Goal: Information Seeking & Learning: Learn about a topic

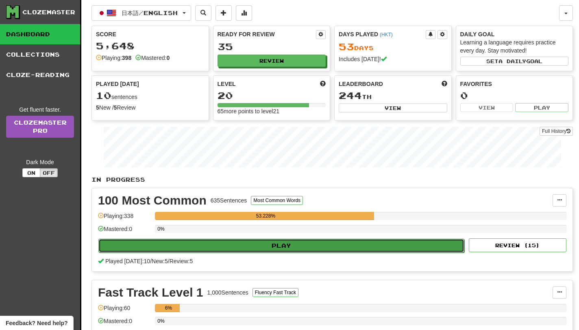
click at [369, 247] on button "Play" at bounding box center [281, 245] width 366 height 14
select select "**"
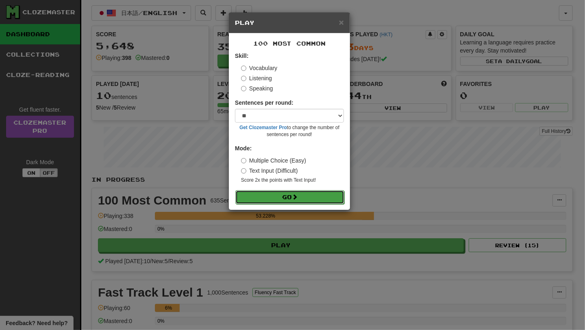
click at [288, 203] on button "Go" at bounding box center [290, 197] width 109 height 14
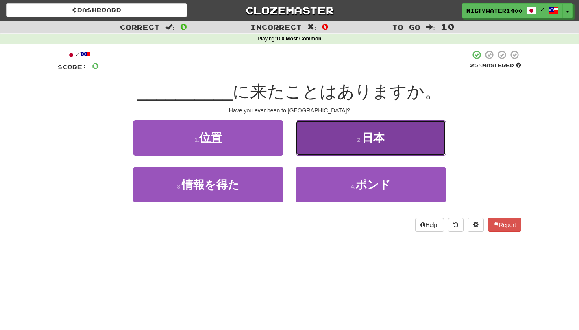
click at [337, 137] on button "2 . 日本" at bounding box center [371, 137] width 151 height 35
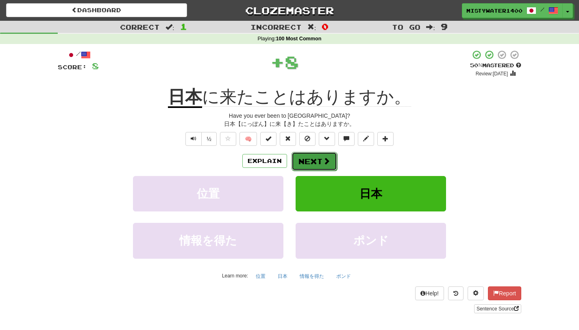
click at [323, 163] on span at bounding box center [326, 160] width 7 height 7
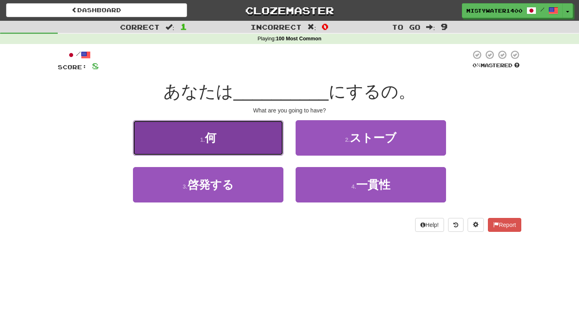
click at [252, 145] on button "1 . 何" at bounding box center [208, 137] width 151 height 35
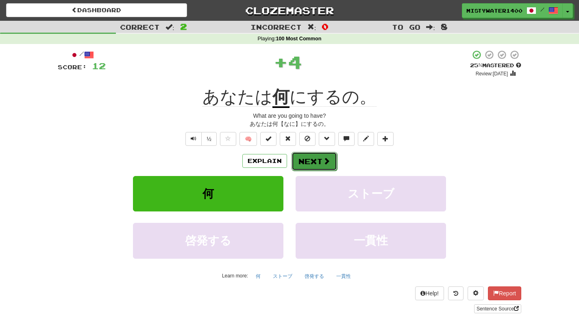
click at [330, 165] on button "Next" at bounding box center [315, 161] width 46 height 19
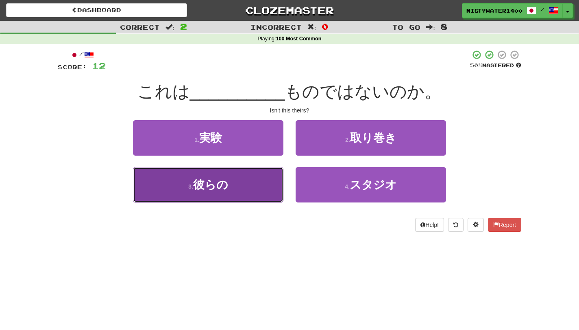
click at [261, 188] on button "3 . 彼らの" at bounding box center [208, 184] width 151 height 35
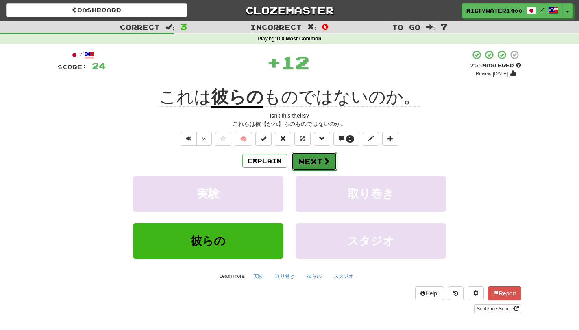
click at [330, 162] on button "Next" at bounding box center [315, 161] width 46 height 19
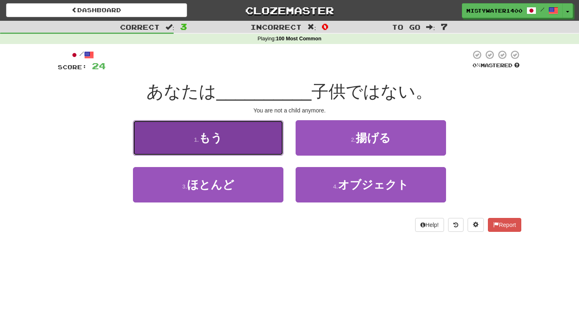
click at [223, 135] on button "1 . もう" at bounding box center [208, 137] width 151 height 35
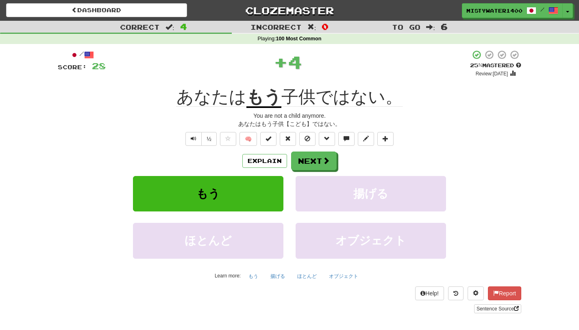
click at [337, 165] on div "Explain Next" at bounding box center [290, 160] width 464 height 19
click at [328, 164] on span at bounding box center [326, 160] width 7 height 7
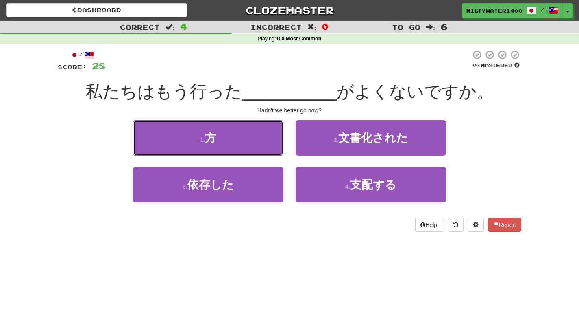
click at [261, 150] on button "1 . 方" at bounding box center [208, 137] width 151 height 35
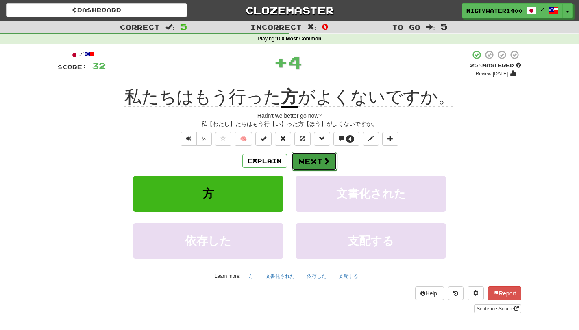
click at [332, 164] on button "Next" at bounding box center [315, 161] width 46 height 19
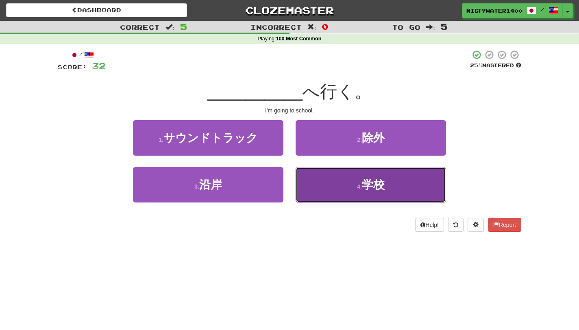
click at [312, 198] on button "4 . 学校" at bounding box center [371, 184] width 151 height 35
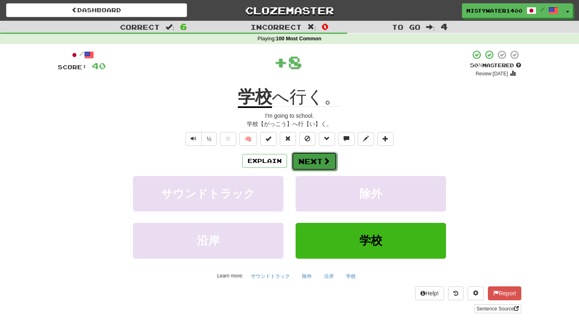
click at [315, 160] on button "Next" at bounding box center [315, 161] width 46 height 19
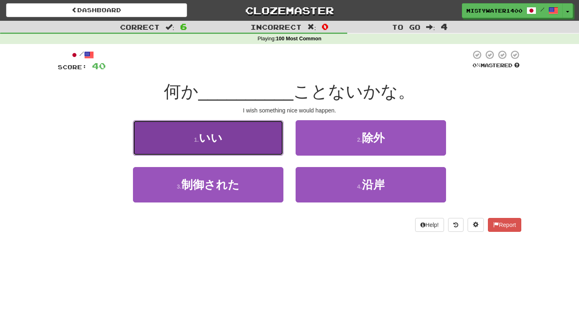
click at [229, 138] on button "1 . いい" at bounding box center [208, 137] width 151 height 35
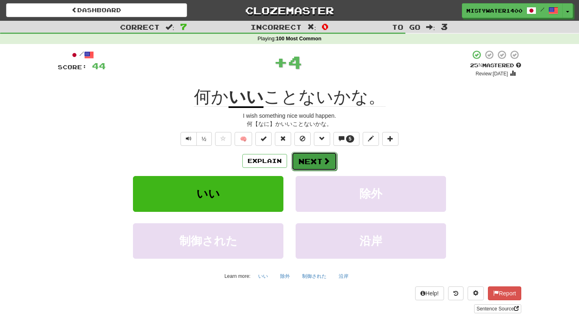
click at [307, 163] on button "Next" at bounding box center [315, 161] width 46 height 19
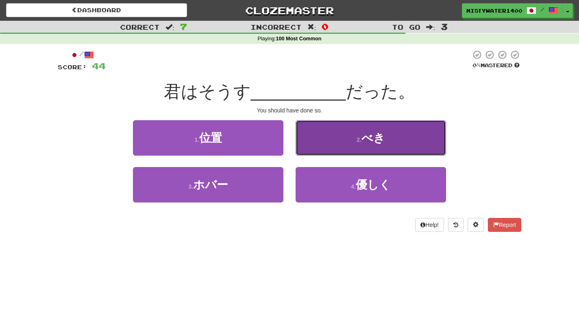
click at [327, 140] on button "2 . べき" at bounding box center [371, 137] width 151 height 35
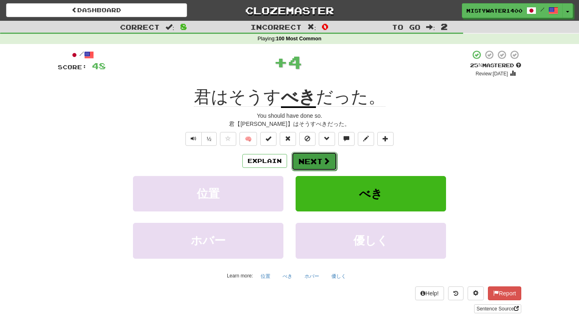
click at [315, 161] on button "Next" at bounding box center [315, 161] width 46 height 19
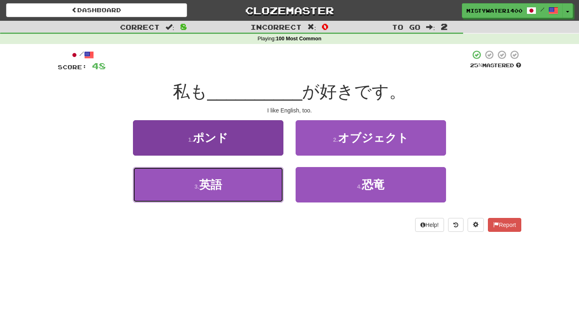
click at [248, 192] on button "3 . 英語" at bounding box center [208, 184] width 151 height 35
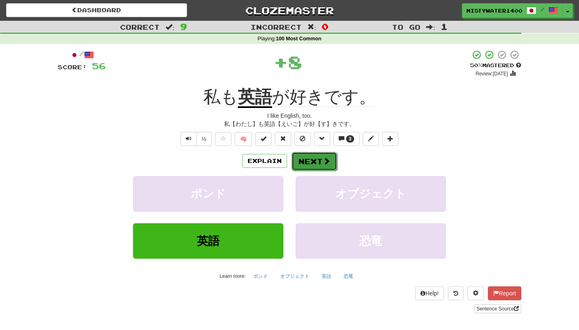
click at [306, 163] on button "Next" at bounding box center [315, 161] width 46 height 19
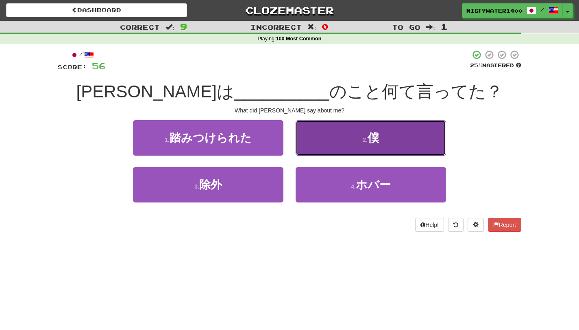
click at [319, 145] on button "2 . 僕" at bounding box center [371, 137] width 151 height 35
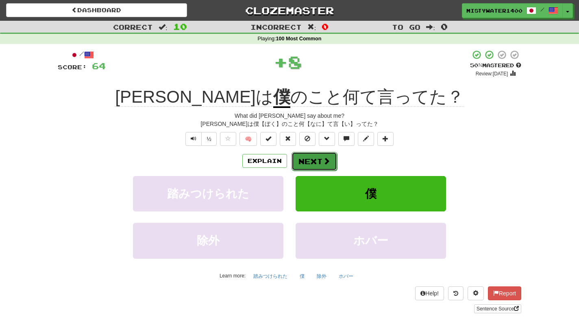
click at [328, 167] on button "Next" at bounding box center [315, 161] width 46 height 19
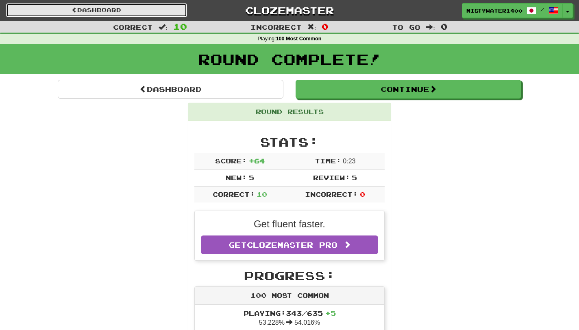
click at [157, 12] on link "Dashboard" at bounding box center [96, 10] width 181 height 14
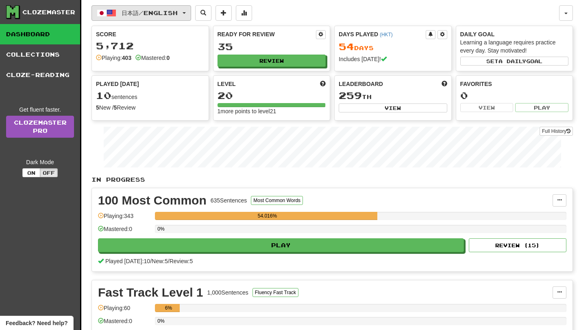
click at [154, 17] on button "日本語 / English" at bounding box center [142, 12] width 100 height 15
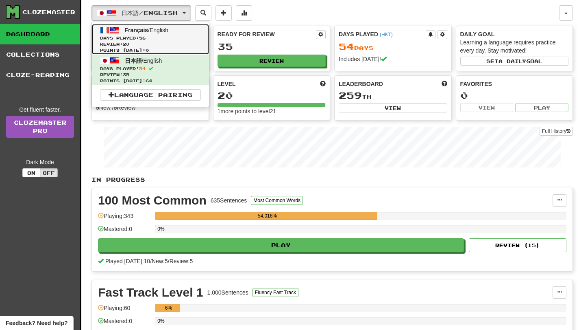
click at [162, 45] on span "Review: 20" at bounding box center [150, 44] width 101 height 6
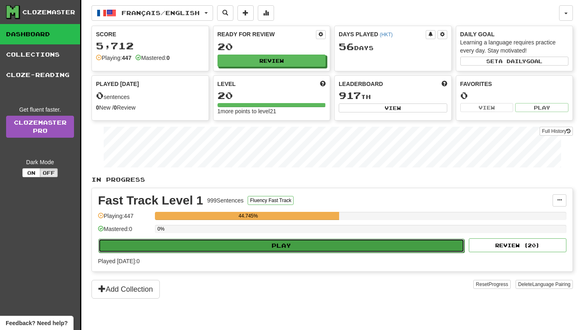
click at [387, 252] on button "Play" at bounding box center [281, 245] width 366 height 14
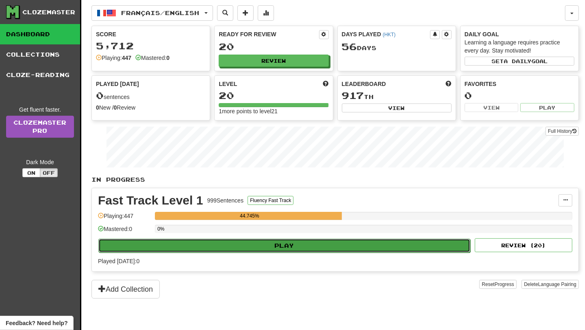
select select "**"
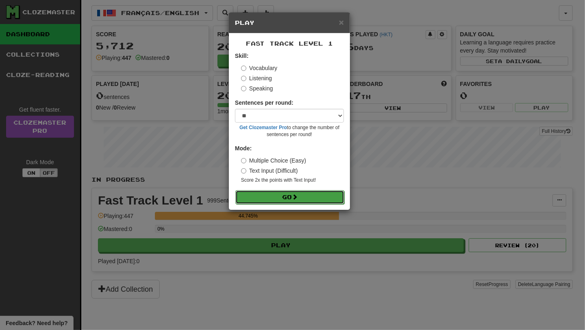
click at [304, 194] on button "Go" at bounding box center [290, 197] width 109 height 14
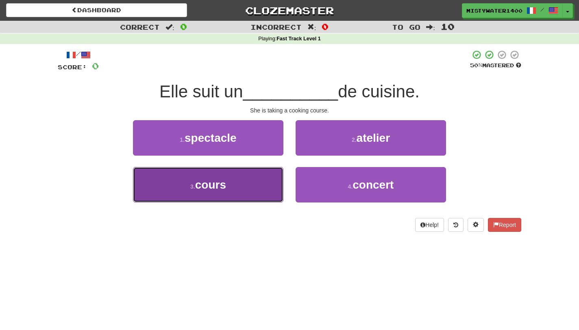
click at [266, 179] on button "3 . cours" at bounding box center [208, 184] width 151 height 35
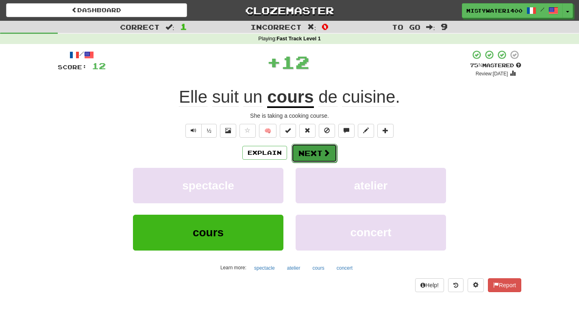
click at [325, 156] on span at bounding box center [326, 152] width 7 height 7
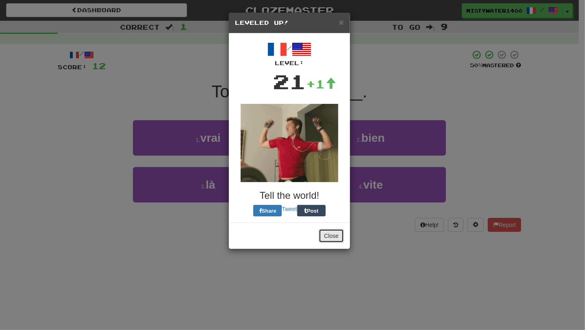
click at [342, 241] on button "Close" at bounding box center [331, 236] width 25 height 14
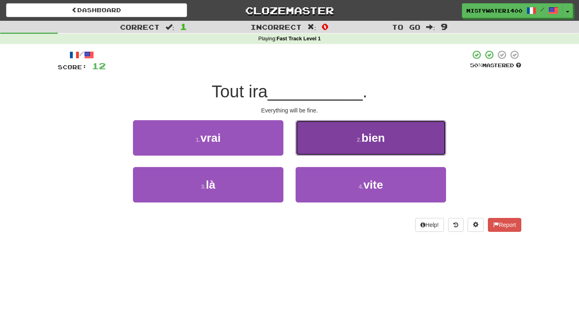
click at [308, 142] on button "2 . bien" at bounding box center [371, 137] width 151 height 35
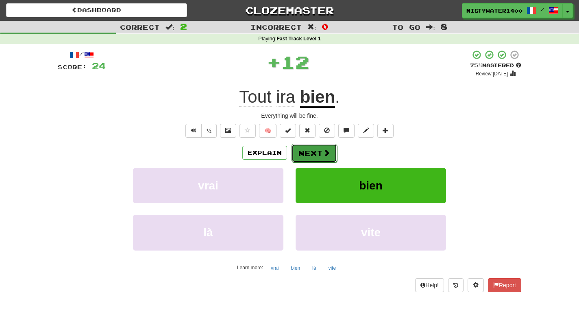
click at [317, 149] on button "Next" at bounding box center [315, 153] width 46 height 19
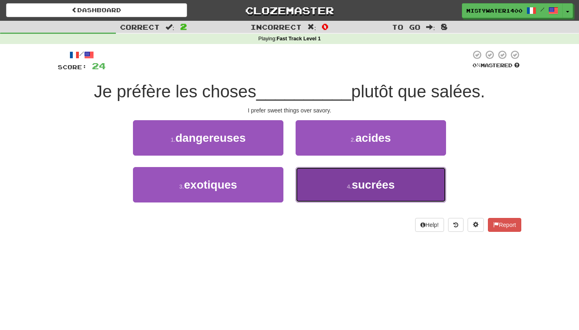
click at [355, 186] on span "sucrées" at bounding box center [373, 184] width 43 height 13
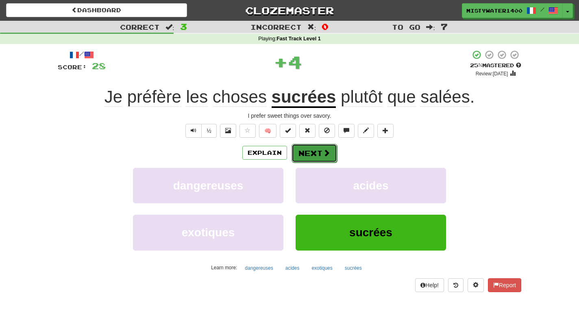
click at [328, 151] on span at bounding box center [326, 152] width 7 height 7
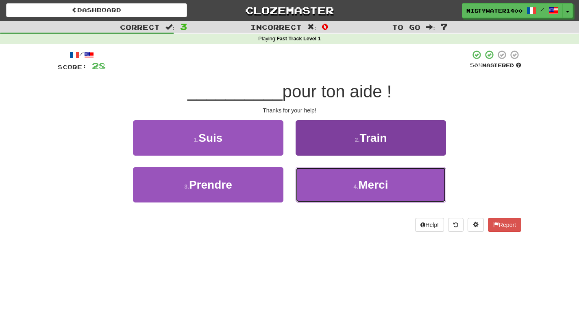
click at [337, 190] on button "4 . Merci" at bounding box center [371, 184] width 151 height 35
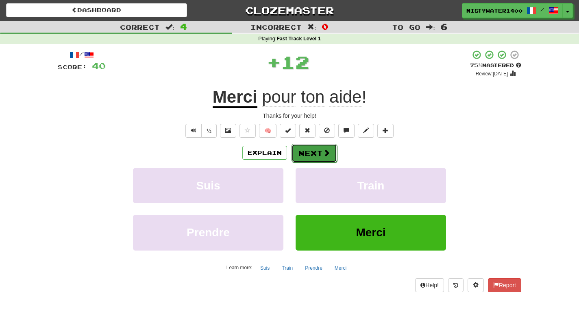
click at [313, 154] on button "Next" at bounding box center [315, 153] width 46 height 19
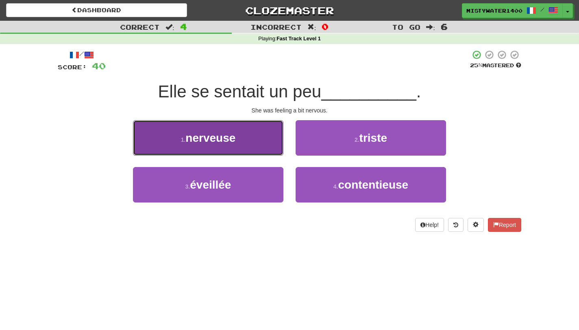
click at [246, 144] on button "1 . nerveuse" at bounding box center [208, 137] width 151 height 35
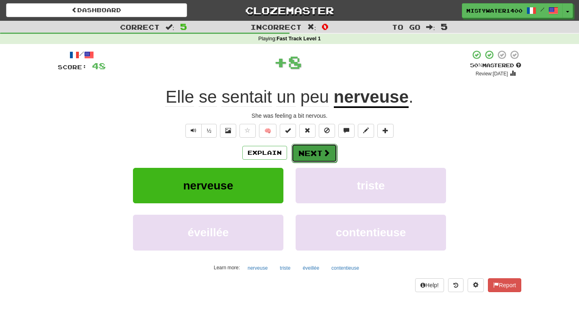
click at [297, 155] on button "Next" at bounding box center [315, 153] width 46 height 19
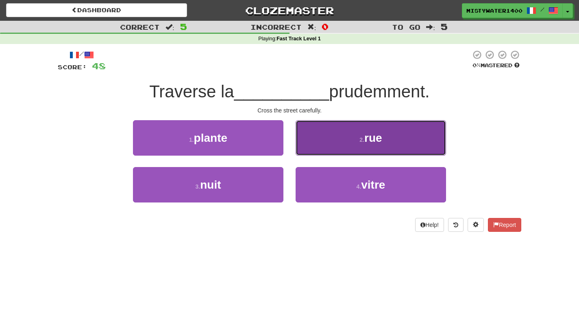
click at [334, 144] on button "2 . rue" at bounding box center [371, 137] width 151 height 35
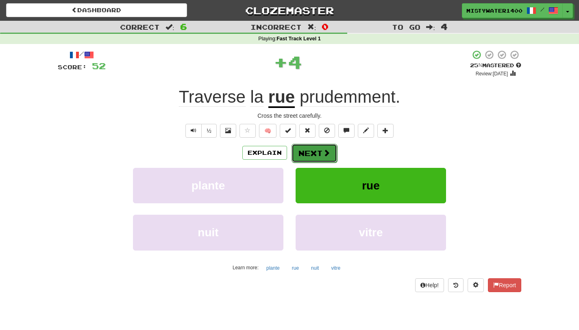
click at [321, 159] on button "Next" at bounding box center [315, 153] width 46 height 19
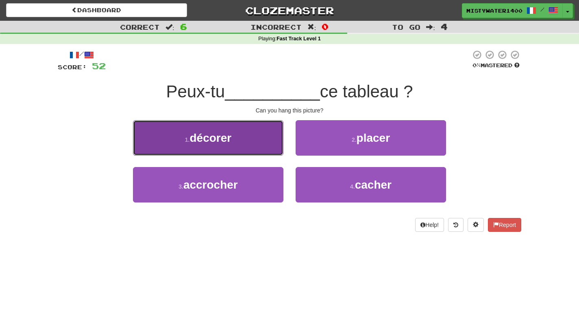
click at [252, 153] on button "1 . décorer" at bounding box center [208, 137] width 151 height 35
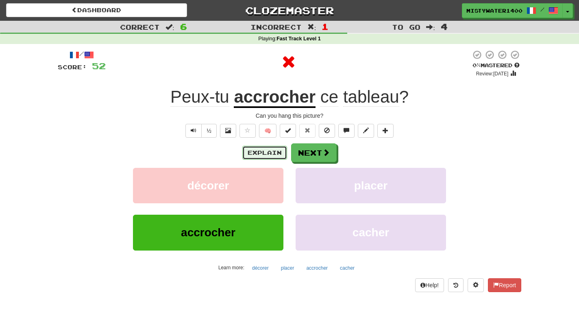
click at [269, 153] on button "Explain" at bounding box center [264, 153] width 45 height 14
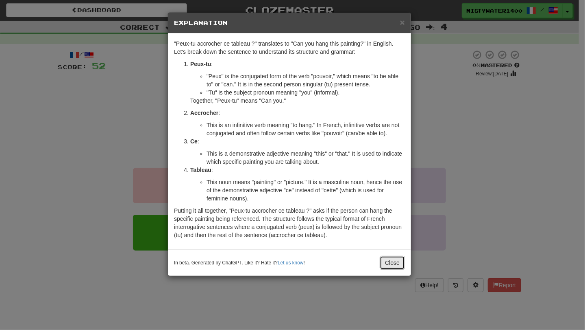
click at [401, 264] on button "Close" at bounding box center [392, 263] width 25 height 14
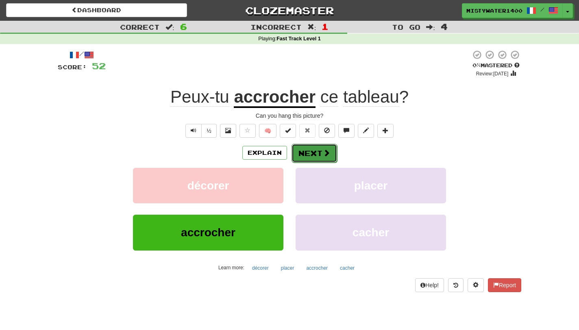
click at [328, 150] on span at bounding box center [326, 152] width 7 height 7
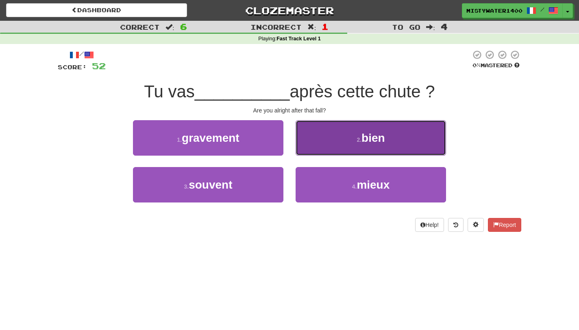
click at [328, 151] on button "2 . bien" at bounding box center [371, 137] width 151 height 35
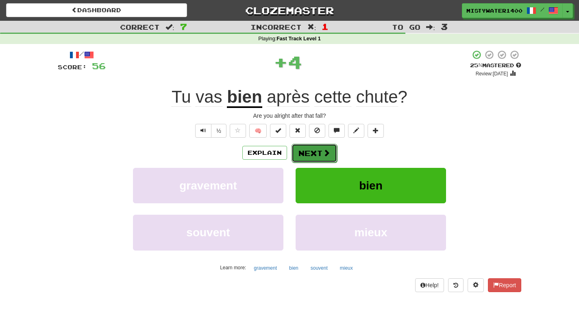
click at [308, 158] on button "Next" at bounding box center [315, 153] width 46 height 19
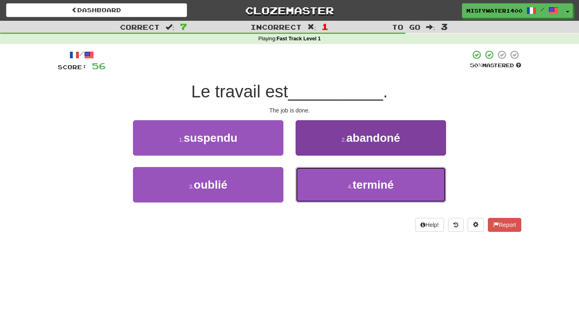
click at [299, 181] on button "4 . terminé" at bounding box center [371, 184] width 151 height 35
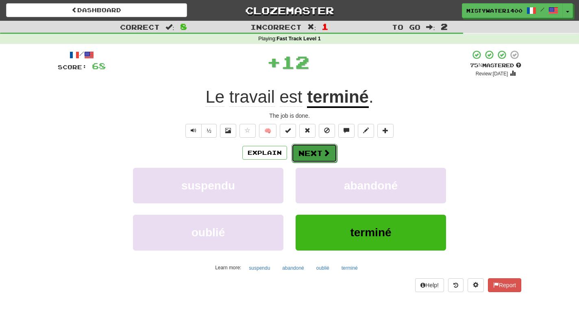
click at [314, 150] on button "Next" at bounding box center [315, 153] width 46 height 19
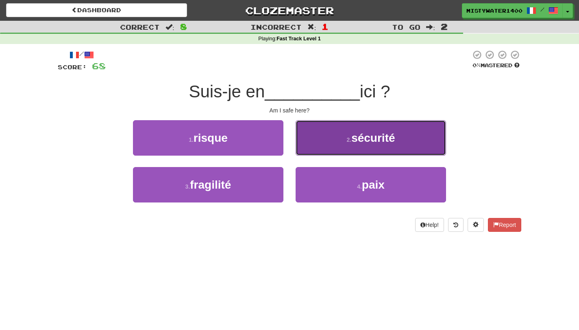
click at [306, 147] on button "2 . sécurité" at bounding box center [371, 137] width 151 height 35
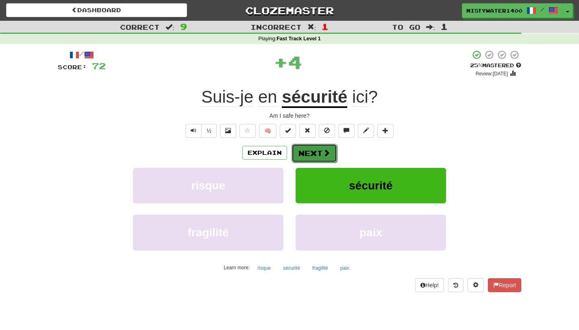
click at [314, 157] on button "Next" at bounding box center [315, 153] width 46 height 19
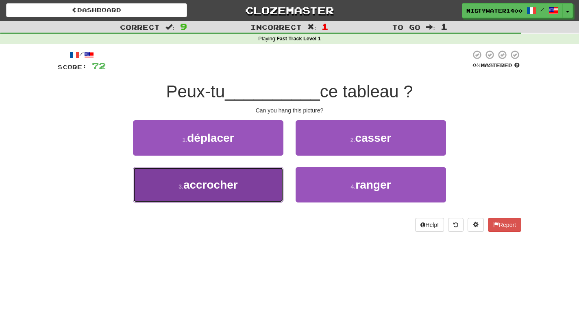
click at [267, 175] on button "3 . accrocher" at bounding box center [208, 184] width 151 height 35
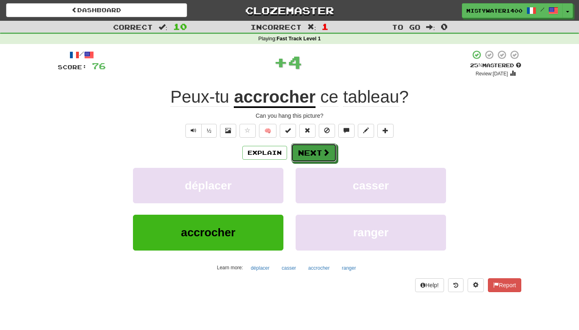
click at [304, 156] on button "Next" at bounding box center [314, 152] width 46 height 19
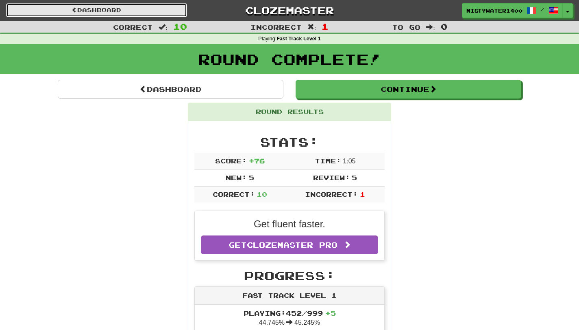
click at [129, 8] on link "Dashboard" at bounding box center [96, 10] width 181 height 14
